Goal: Use online tool/utility: Utilize a website feature to perform a specific function

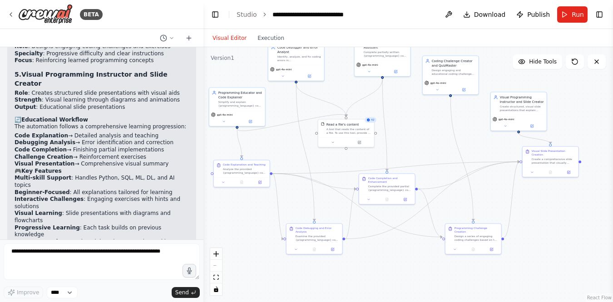
click at [288, 155] on div ".deletable-edge-delete-btn { width: 20px; height: 20px; border: 0px solid #ffff…" at bounding box center [407, 174] width 409 height 255
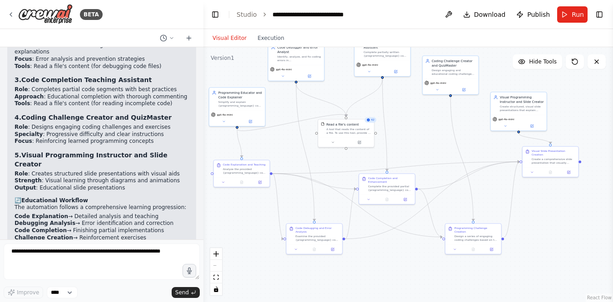
scroll to position [1362, 0]
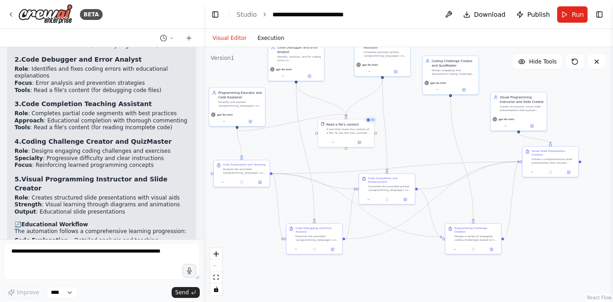
click at [269, 37] on button "Execution" at bounding box center [271, 38] width 38 height 11
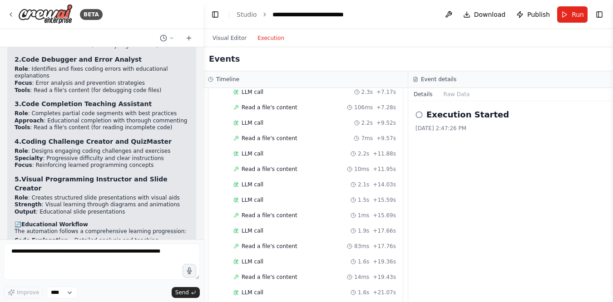
scroll to position [0, 0]
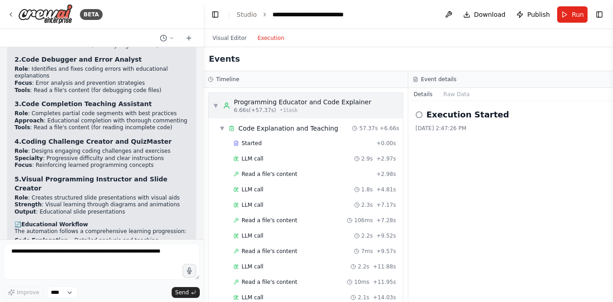
click at [216, 105] on span "▼" at bounding box center [215, 105] width 5 height 7
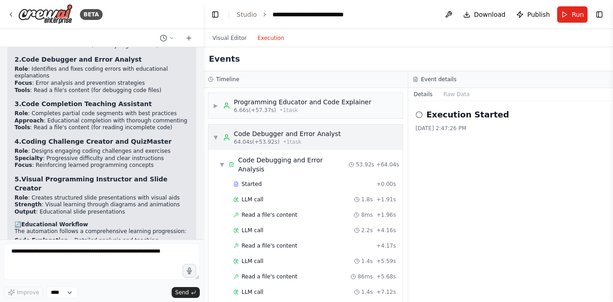
click at [215, 135] on span "▼" at bounding box center [215, 137] width 5 height 7
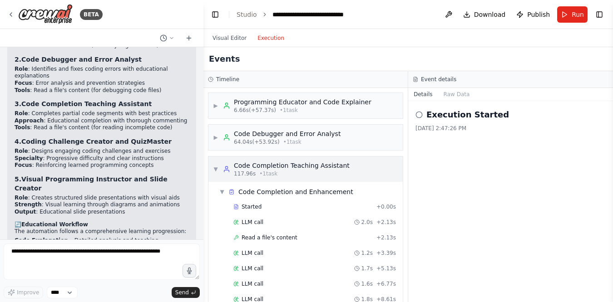
click at [215, 167] on span "▼" at bounding box center [215, 169] width 5 height 7
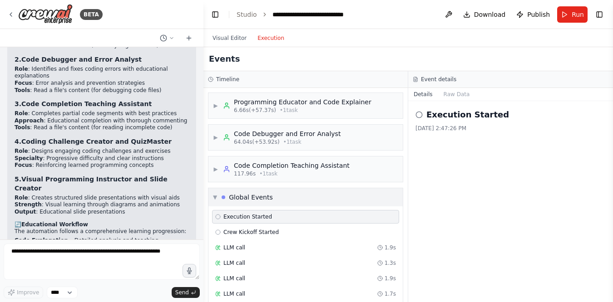
click at [215, 196] on span "▼" at bounding box center [215, 197] width 4 height 7
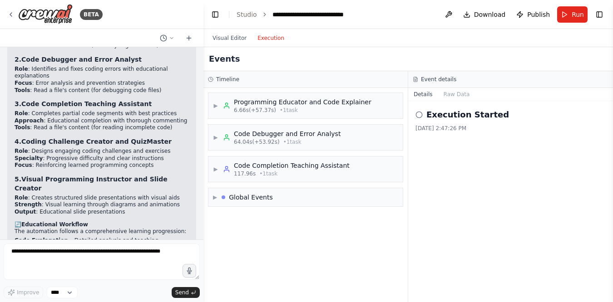
click at [419, 114] on icon at bounding box center [418, 114] width 7 height 7
click at [225, 31] on div "Visual Editor Execution" at bounding box center [248, 38] width 83 height 18
click at [225, 43] on button "Visual Editor" at bounding box center [229, 38] width 45 height 11
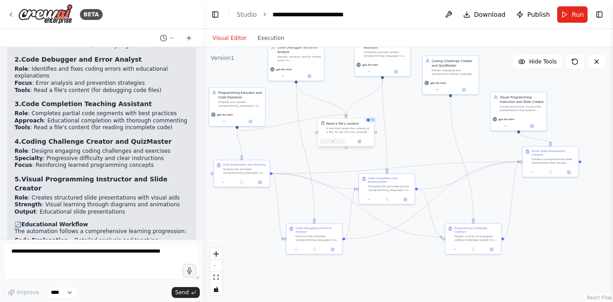
click at [333, 142] on icon at bounding box center [333, 142] width 4 height 4
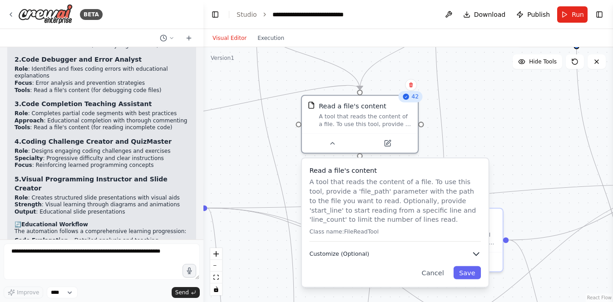
click at [363, 259] on button "Customize (Optional)" at bounding box center [395, 254] width 172 height 10
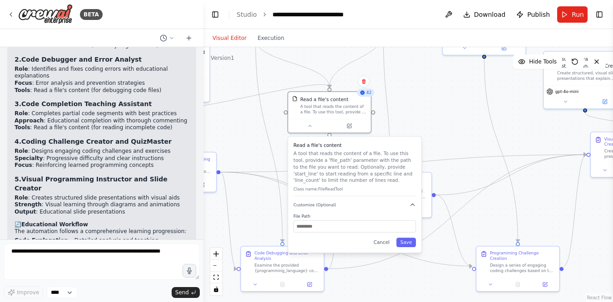
drag, startPoint x: 481, startPoint y: 191, endPoint x: 449, endPoint y: 141, distance: 59.3
click at [449, 141] on div ".deletable-edge-delete-btn { width: 20px; height: 20px; border: 0px solid #ffff…" at bounding box center [407, 174] width 409 height 255
click at [386, 244] on button "Cancel" at bounding box center [382, 243] width 24 height 10
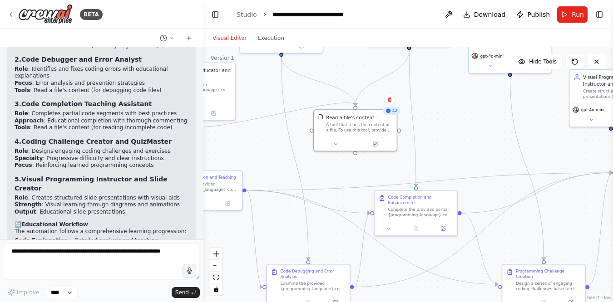
drag, startPoint x: 416, startPoint y: 98, endPoint x: 444, endPoint y: 118, distance: 34.4
click at [444, 118] on div ".deletable-edge-delete-btn { width: 20px; height: 20px; border: 0px solid #ffff…" at bounding box center [407, 174] width 409 height 255
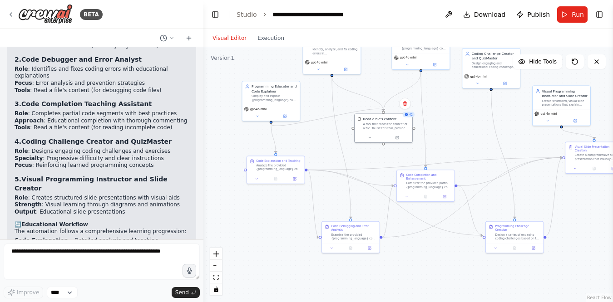
click at [444, 118] on div ".deletable-edge-delete-btn { width: 20px; height: 20px; border: 0px solid #ffff…" at bounding box center [407, 174] width 409 height 255
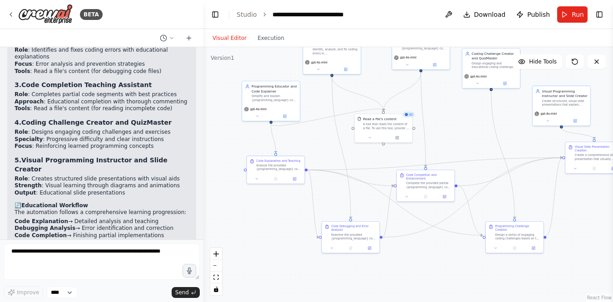
scroll to position [1467, 0]
